Goal: Submit feedback/report problem

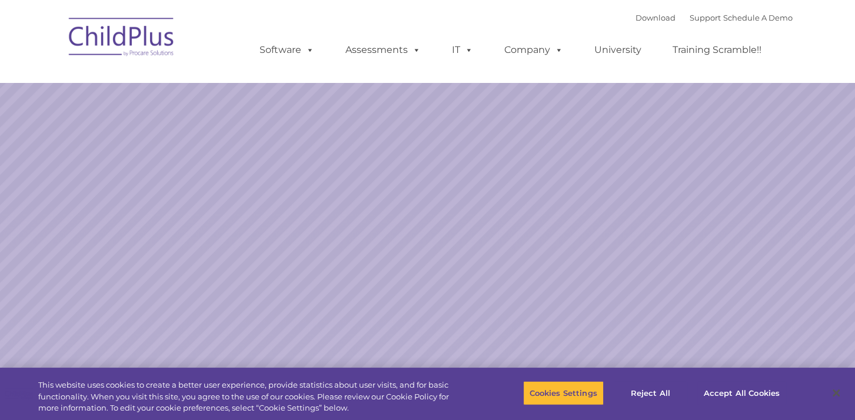
select select "MEDIUM"
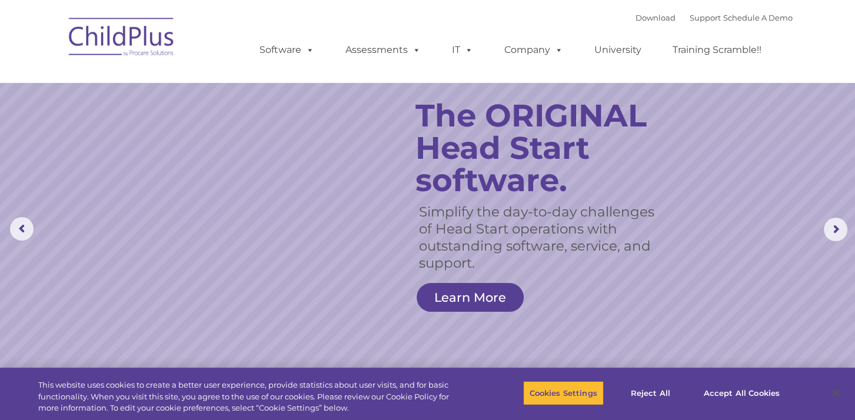
click at [772, 288] on rs-slide "Simplify the day-to-day challenges of Head Start operations with outstanding so…" at bounding box center [427, 229] width 855 height 459
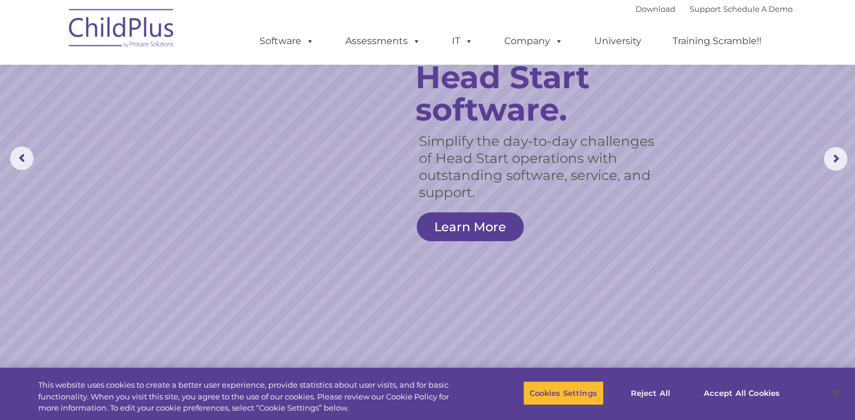
scroll to position [73, 0]
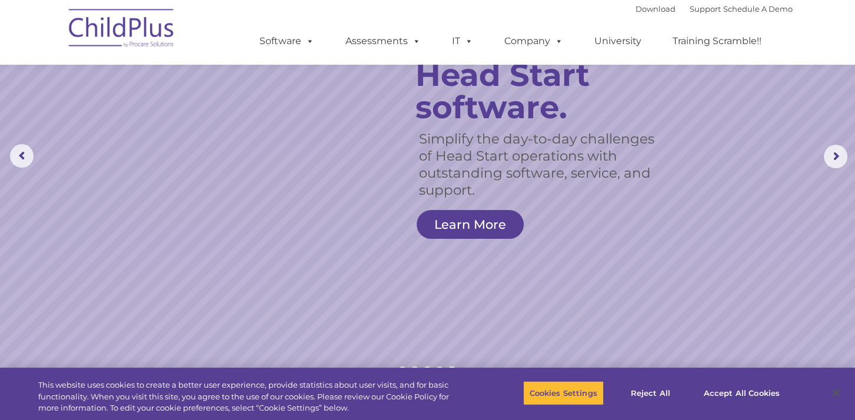
click at [625, 164] on rs-layer "Simplify the day-to-day challenges of Head Start operations with outstanding so…" at bounding box center [544, 165] width 250 height 68
click at [678, 101] on rs-layer "The ORIGINAL Head Start software." at bounding box center [549, 74] width 267 height 97
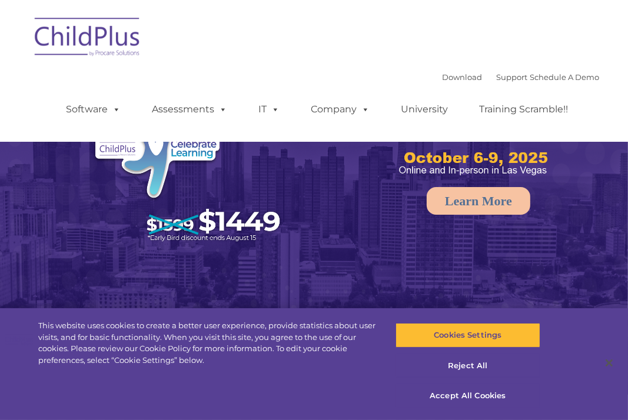
select select "MEDIUM"
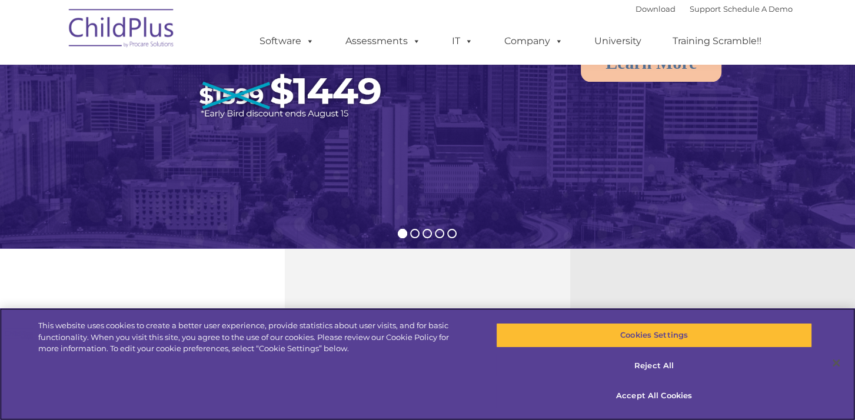
scroll to position [271, 0]
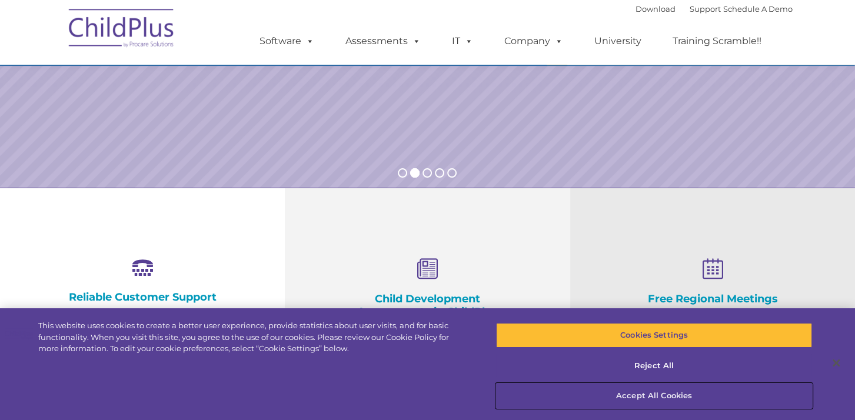
click at [628, 393] on button "Accept All Cookies" at bounding box center [654, 396] width 317 height 25
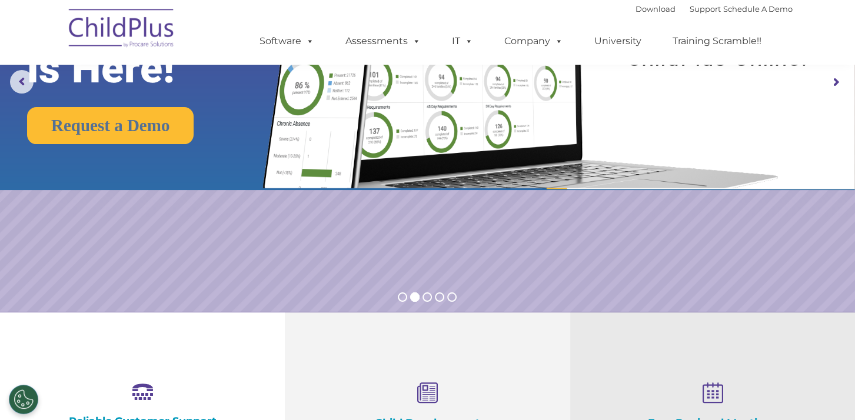
scroll to position [0, 0]
